Goal: Transaction & Acquisition: Purchase product/service

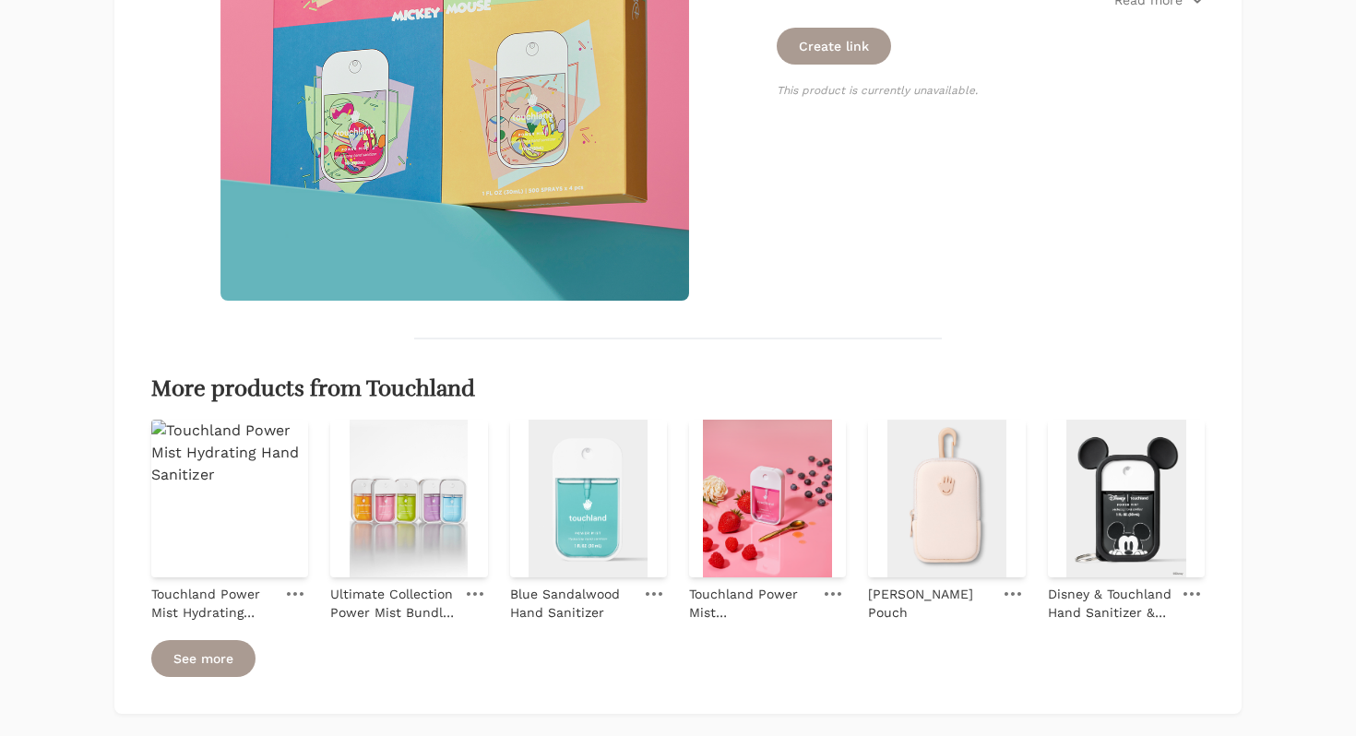
scroll to position [648, 0]
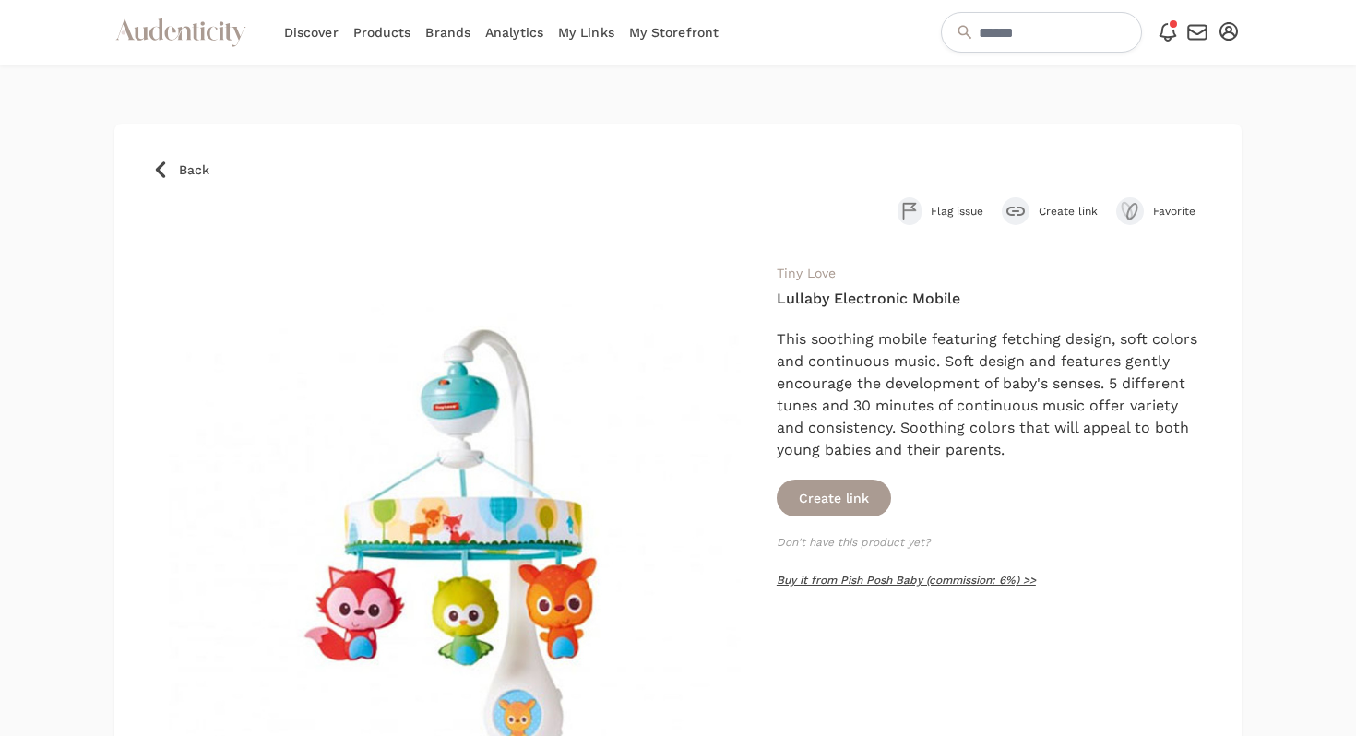
click at [808, 578] on link "Buy it from Pish Posh Baby (commission: 6%) >>" at bounding box center [906, 580] width 259 height 13
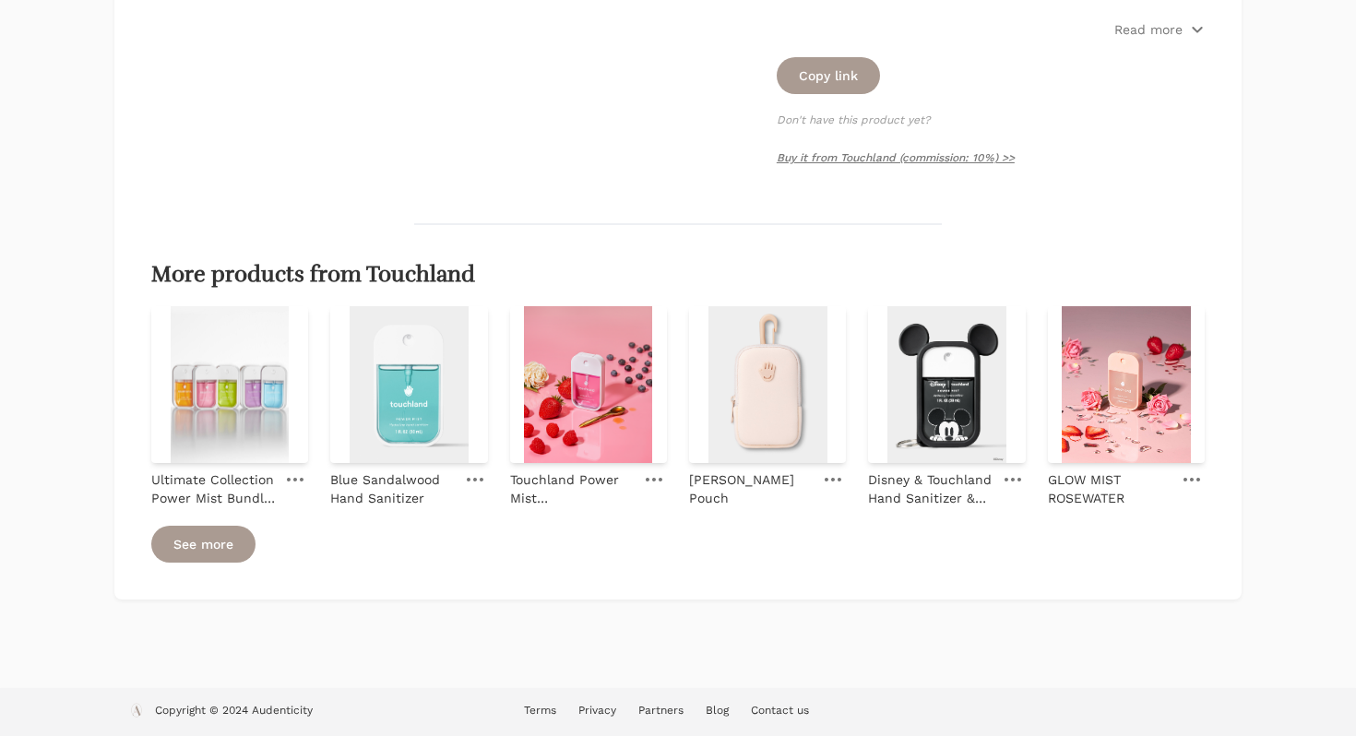
scroll to position [634, 0]
click at [189, 548] on link "See more" at bounding box center [203, 544] width 104 height 37
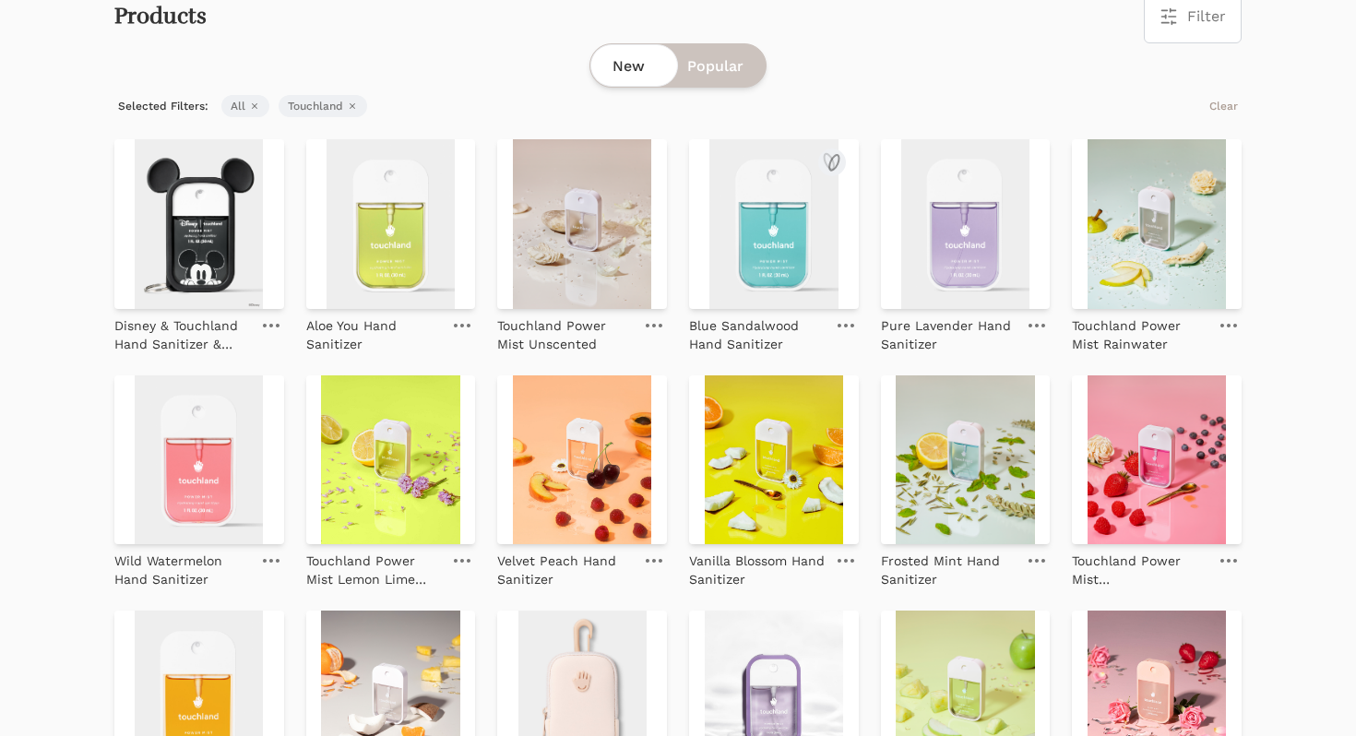
scroll to position [603, 0]
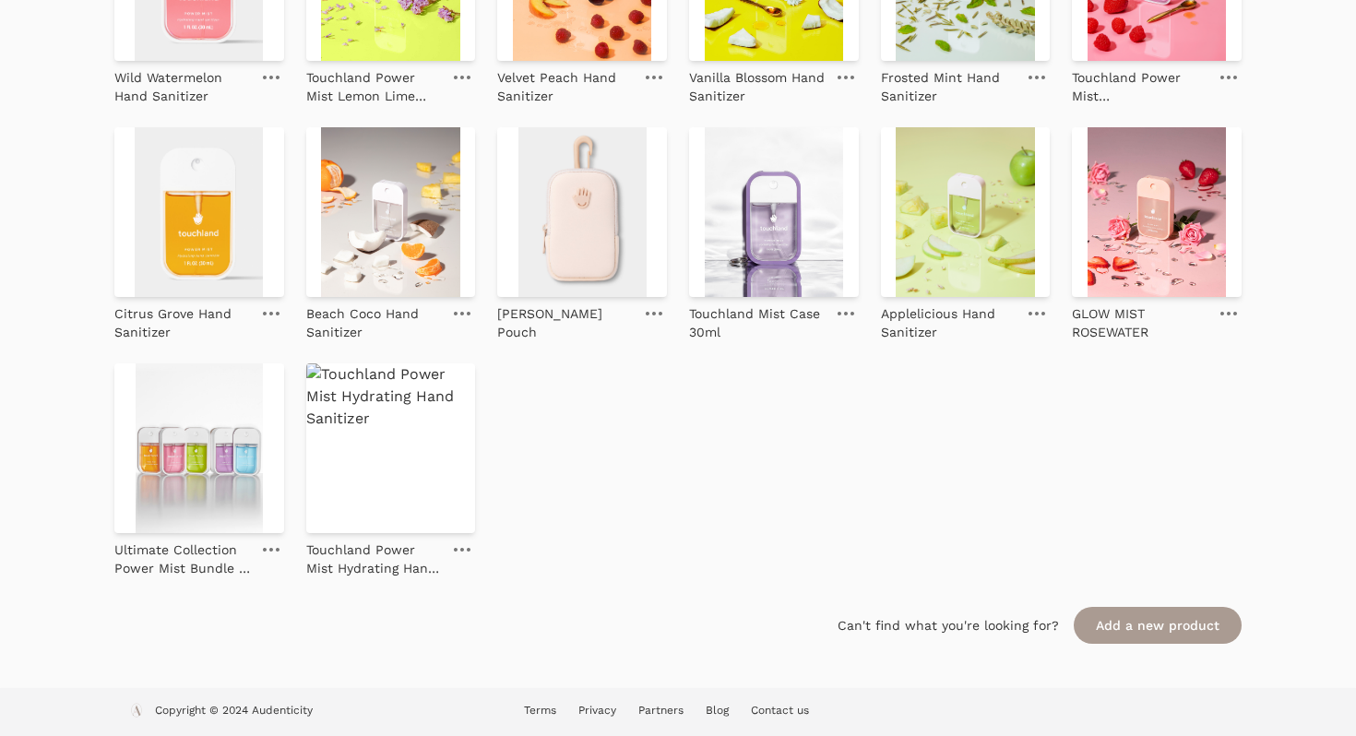
scroll to position [634, 0]
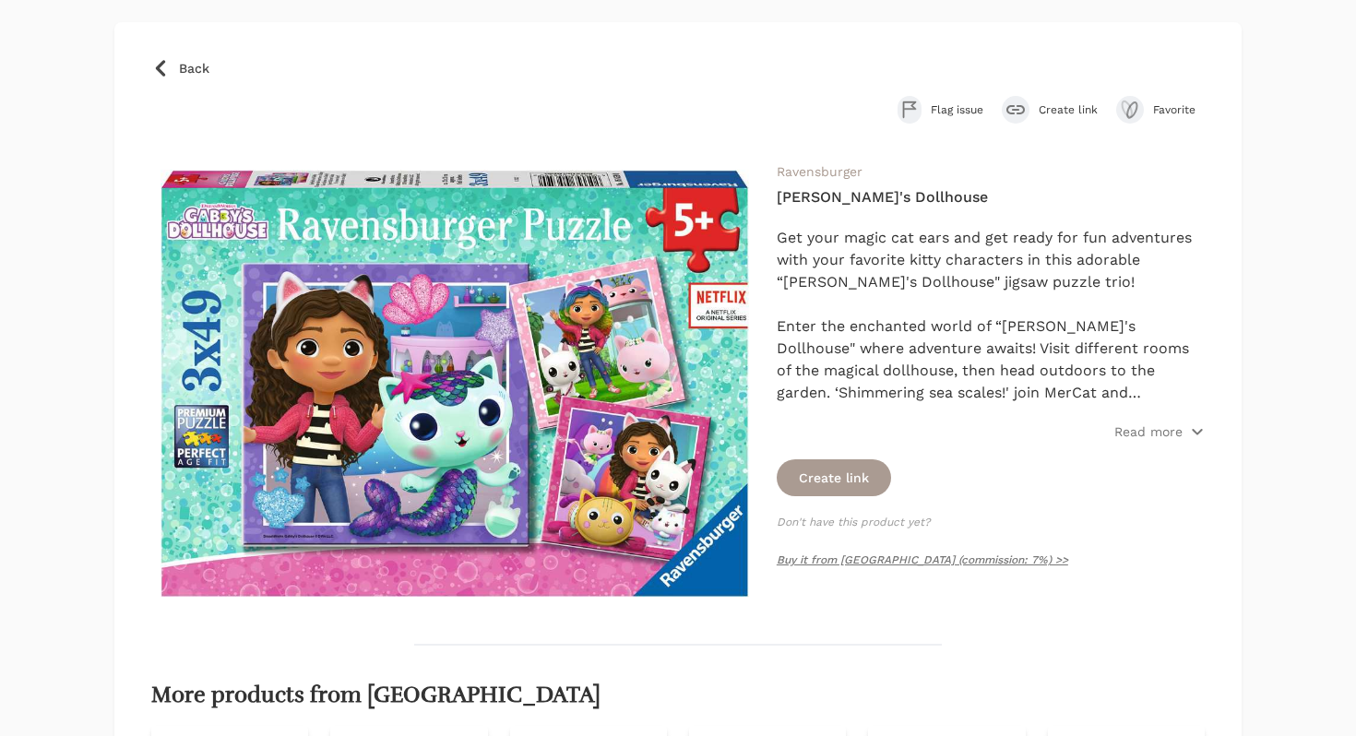
scroll to position [213, 0]
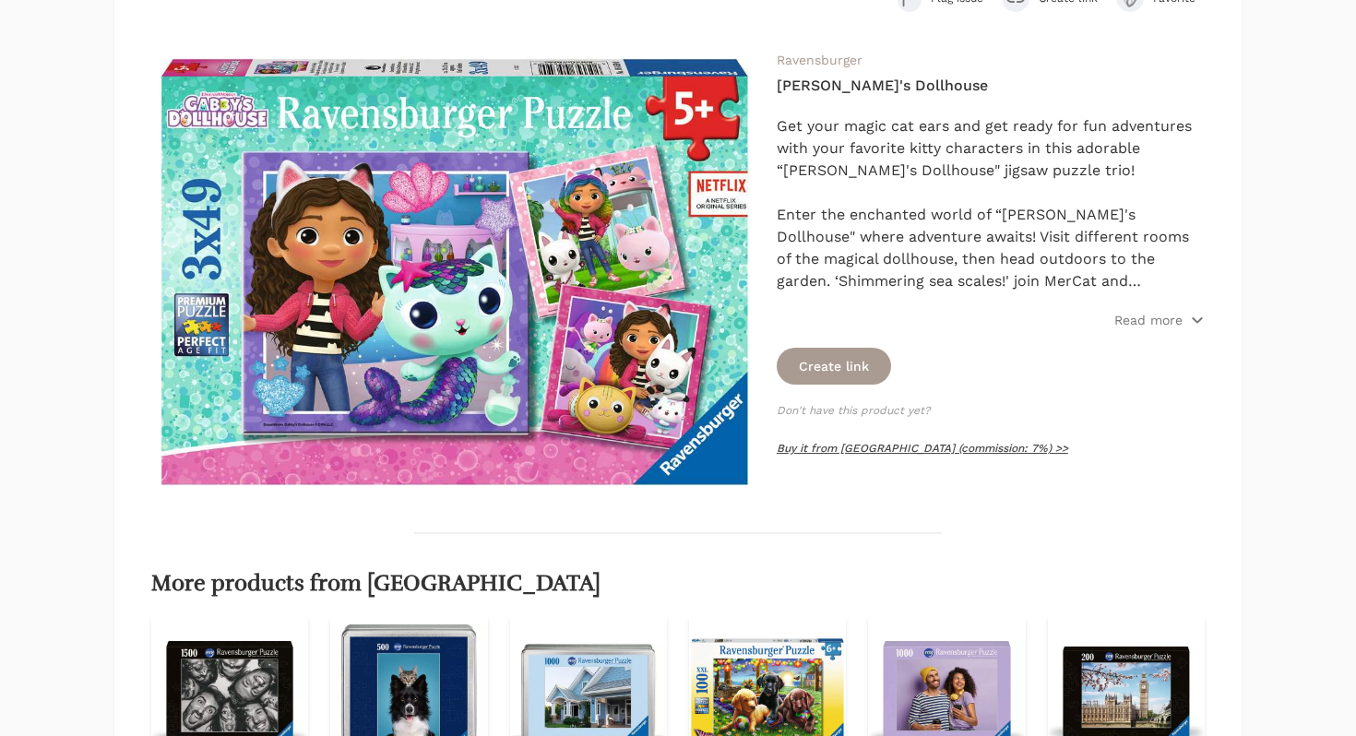
click at [819, 448] on link "Buy it from Ravensburger (commission: 7%) >>" at bounding box center [923, 448] width 292 height 13
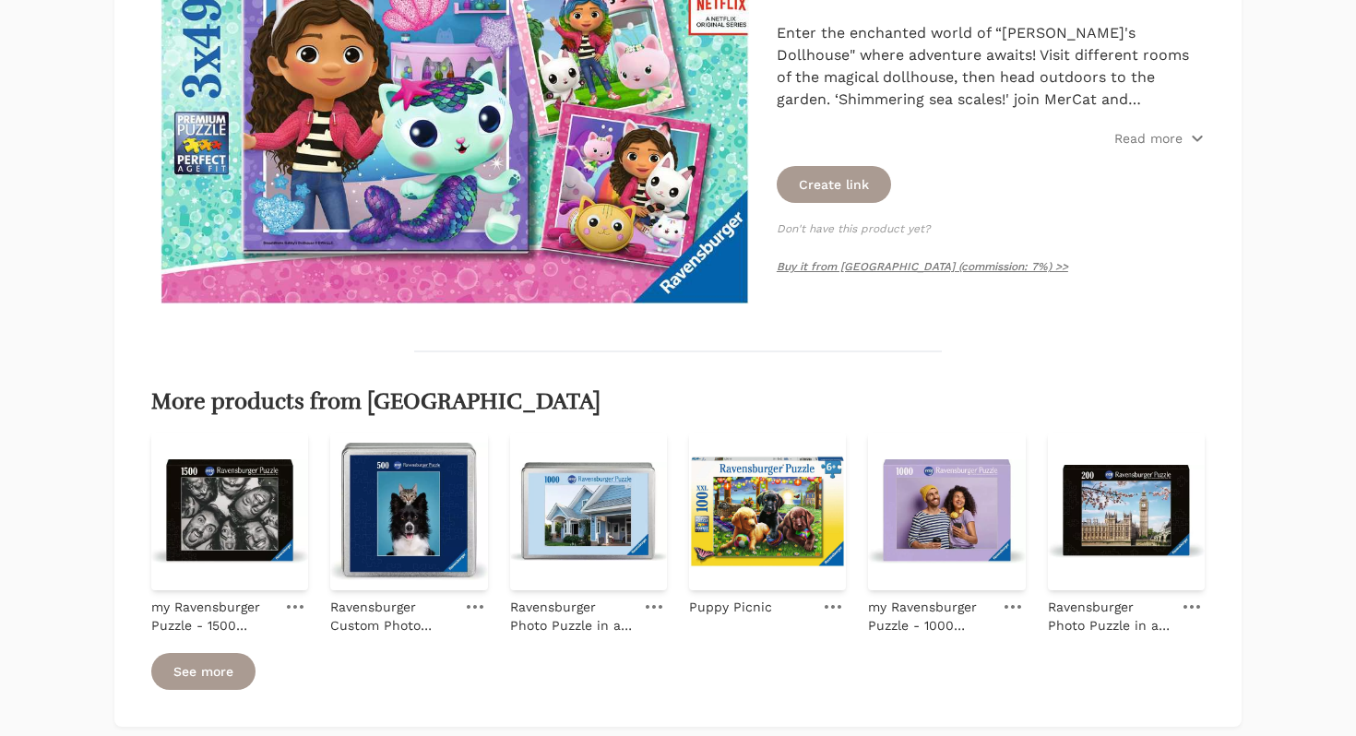
scroll to position [522, 0]
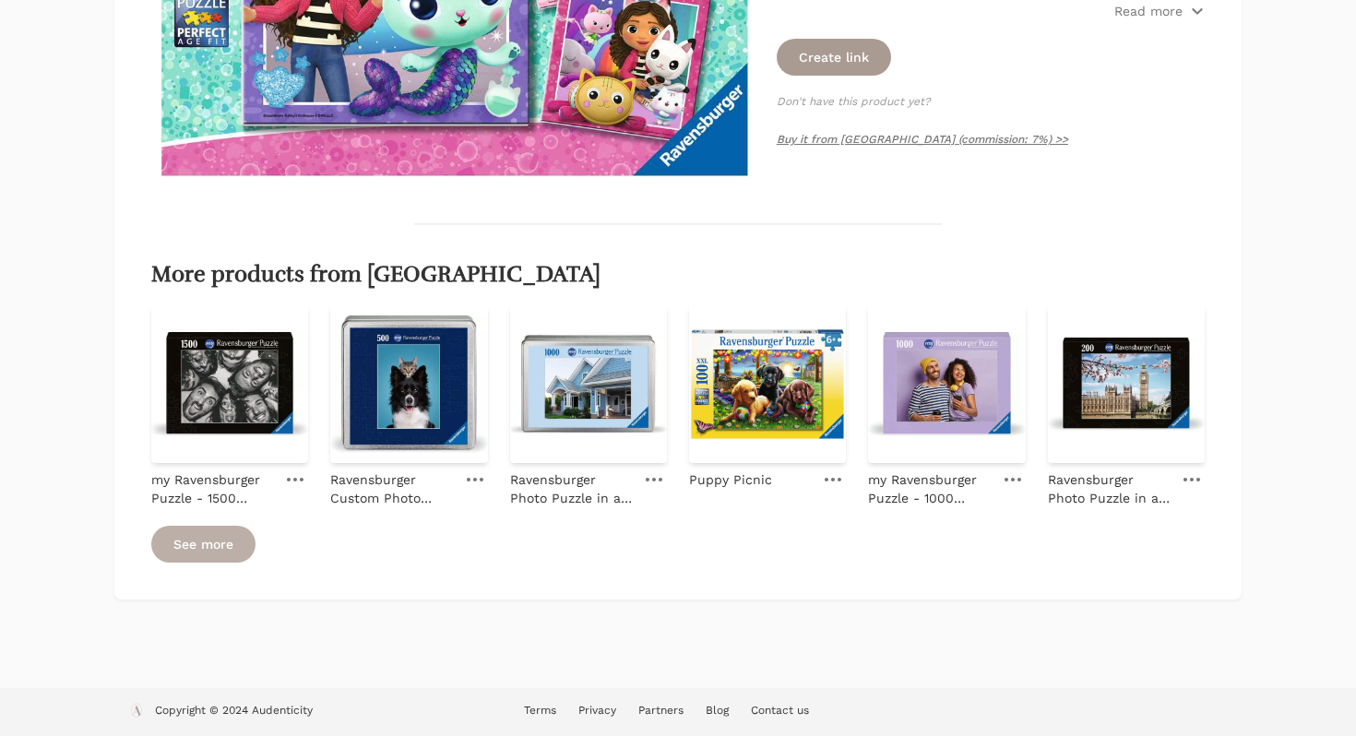
click at [215, 543] on link "See more" at bounding box center [203, 544] width 104 height 37
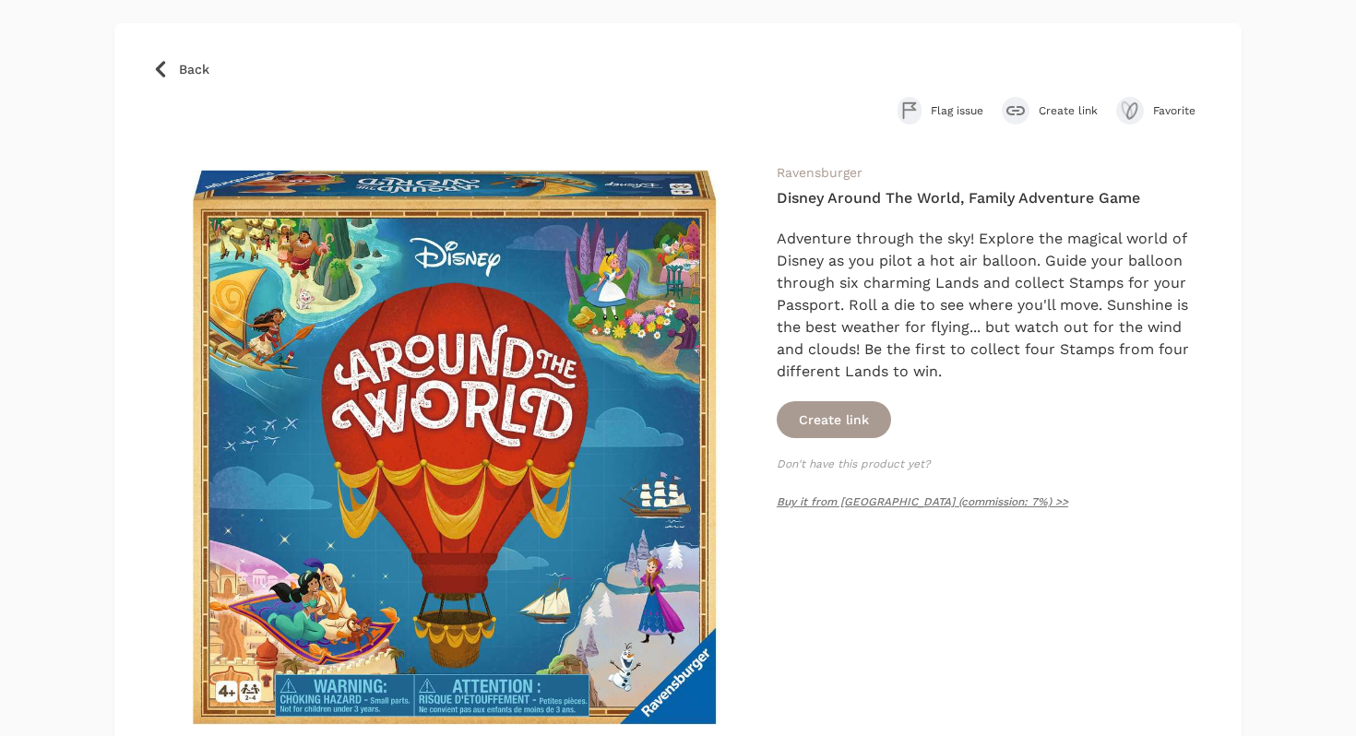
scroll to position [219, 0]
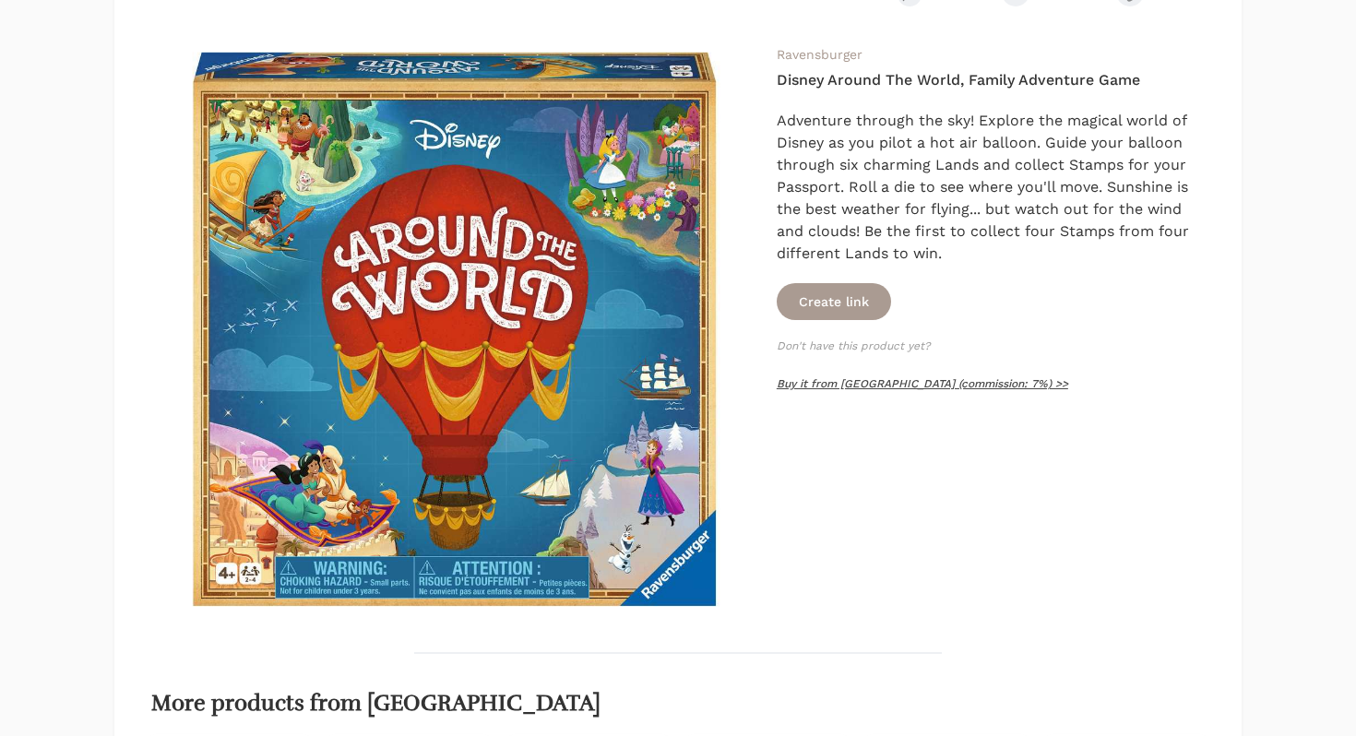
click at [854, 379] on link "Buy it from Ravensburger (commission: 7%) >>" at bounding box center [923, 383] width 292 height 13
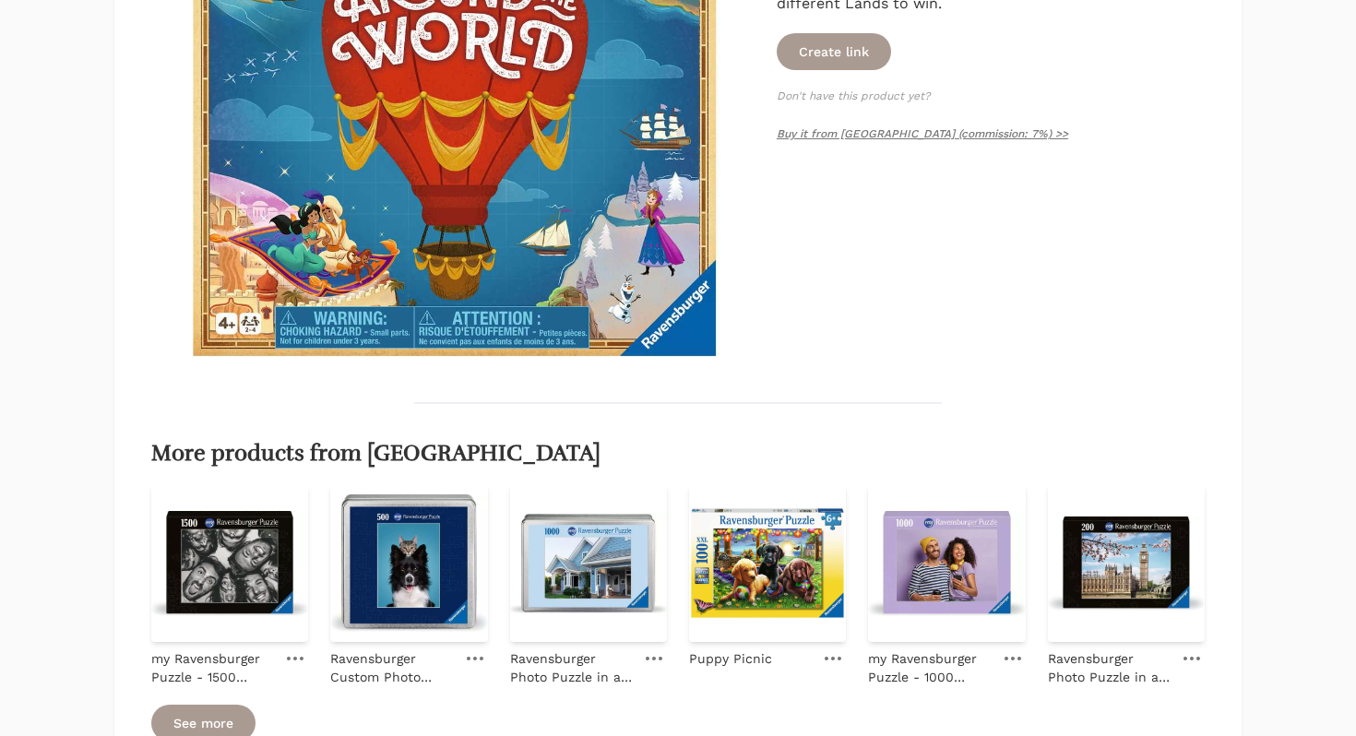
scroll to position [648, 0]
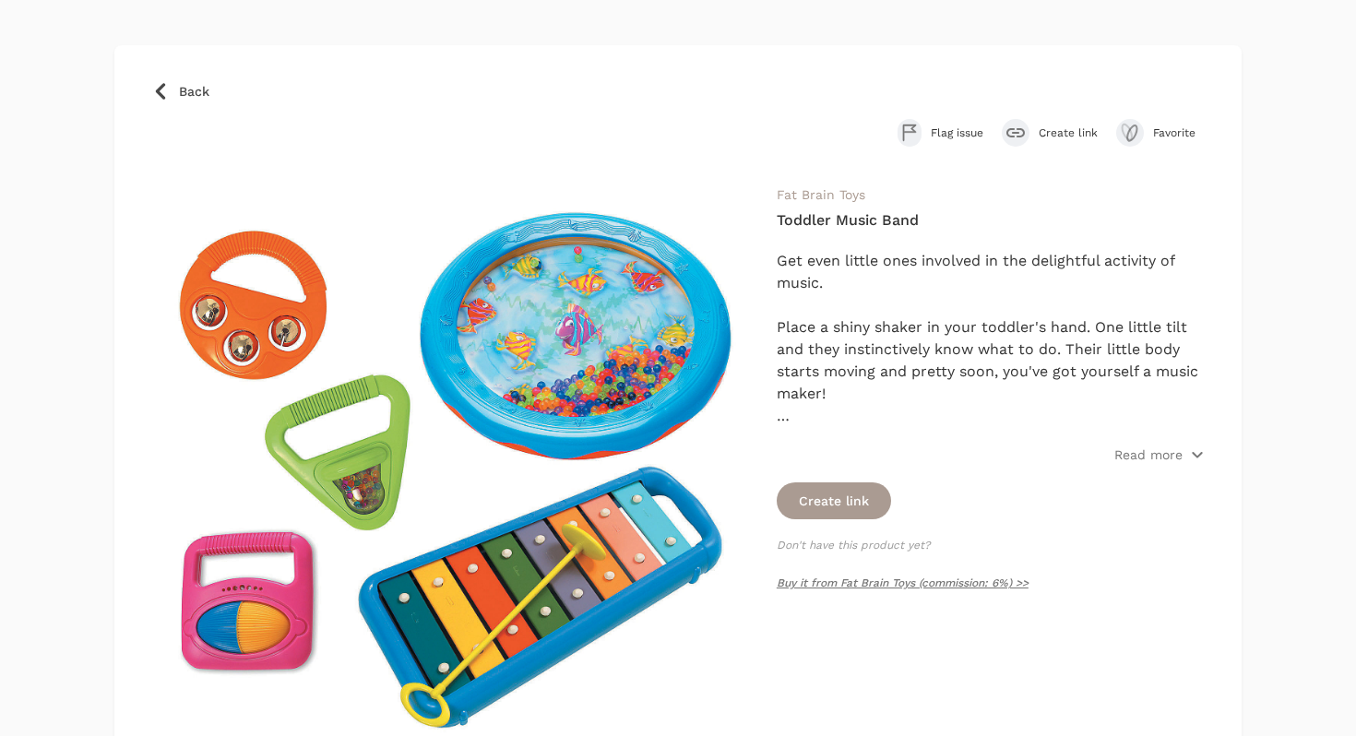
scroll to position [354, 0]
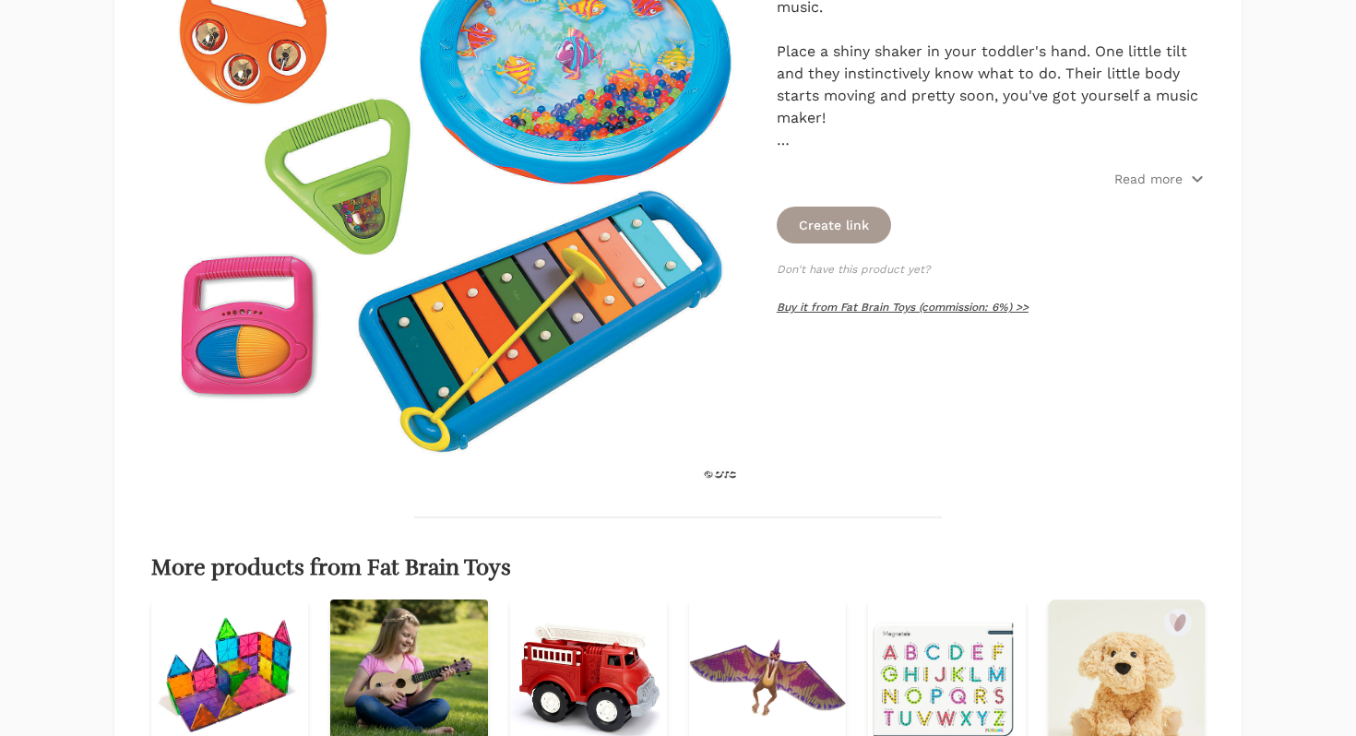
click at [839, 311] on link "Buy it from Fat Brain Toys (commission: 6%) >>" at bounding box center [903, 307] width 252 height 13
